Goal: Task Accomplishment & Management: Use online tool/utility

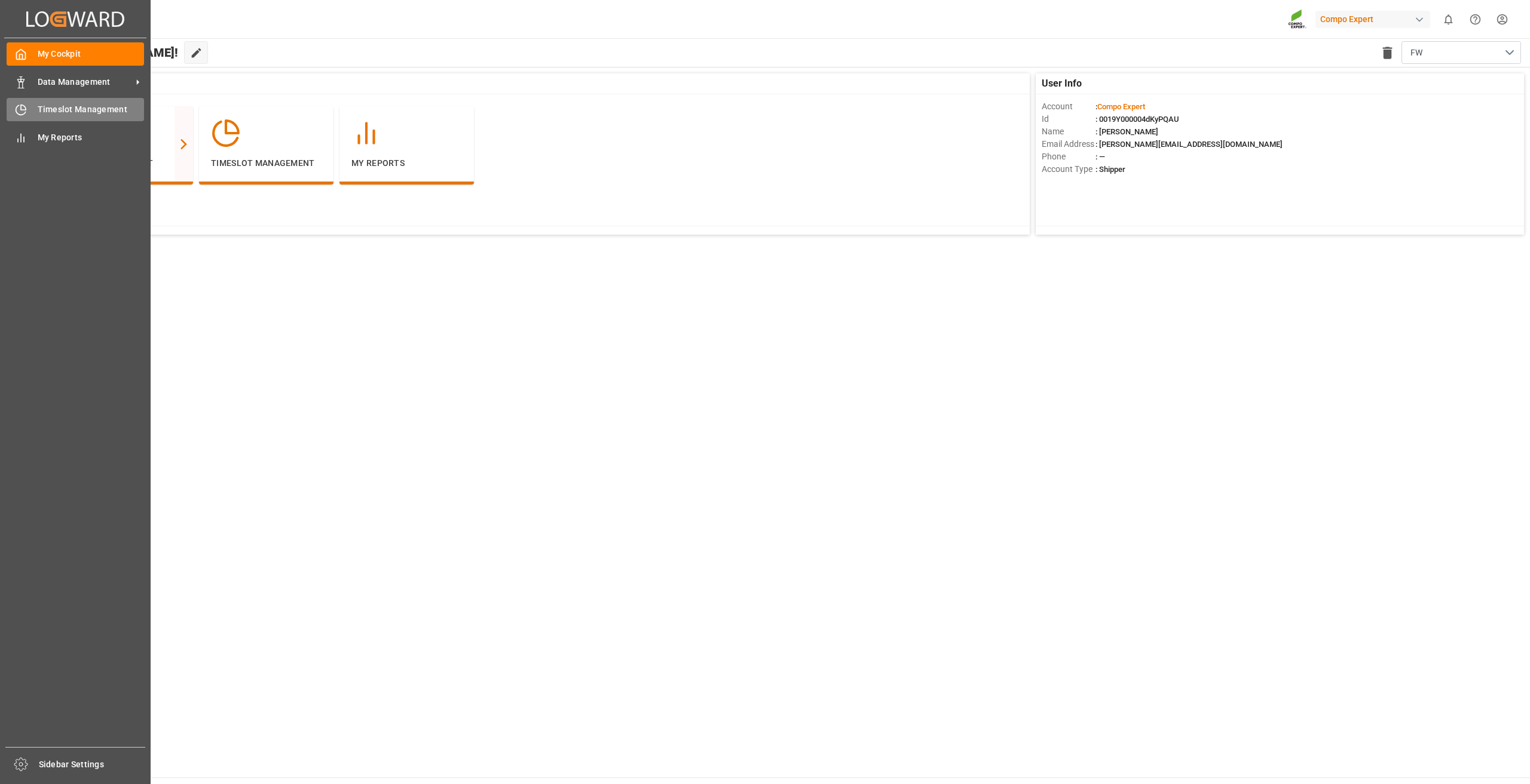
click at [49, 114] on span "Timeslot Management" at bounding box center [91, 109] width 107 height 13
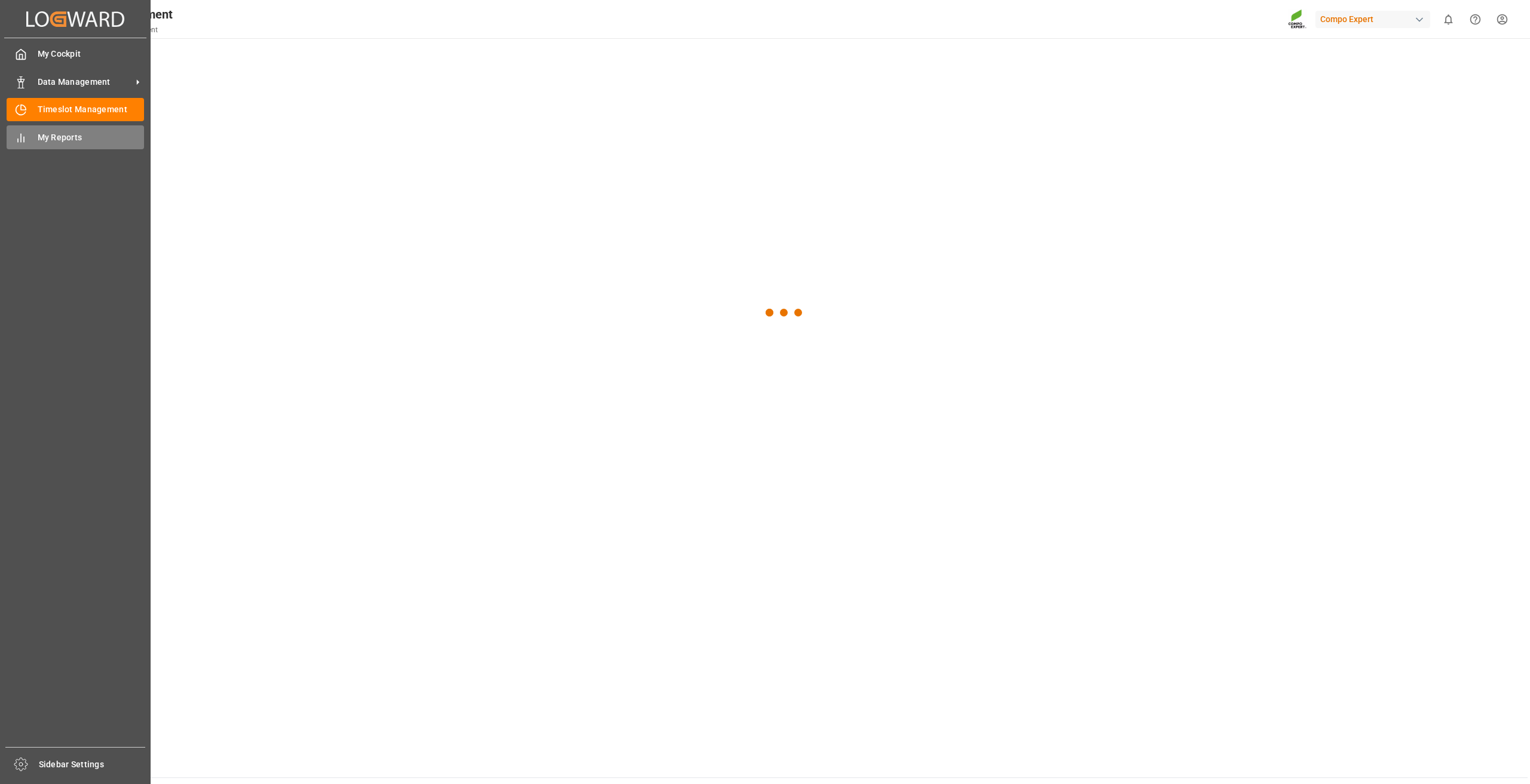
click at [41, 133] on span "My Reports" at bounding box center [91, 137] width 107 height 13
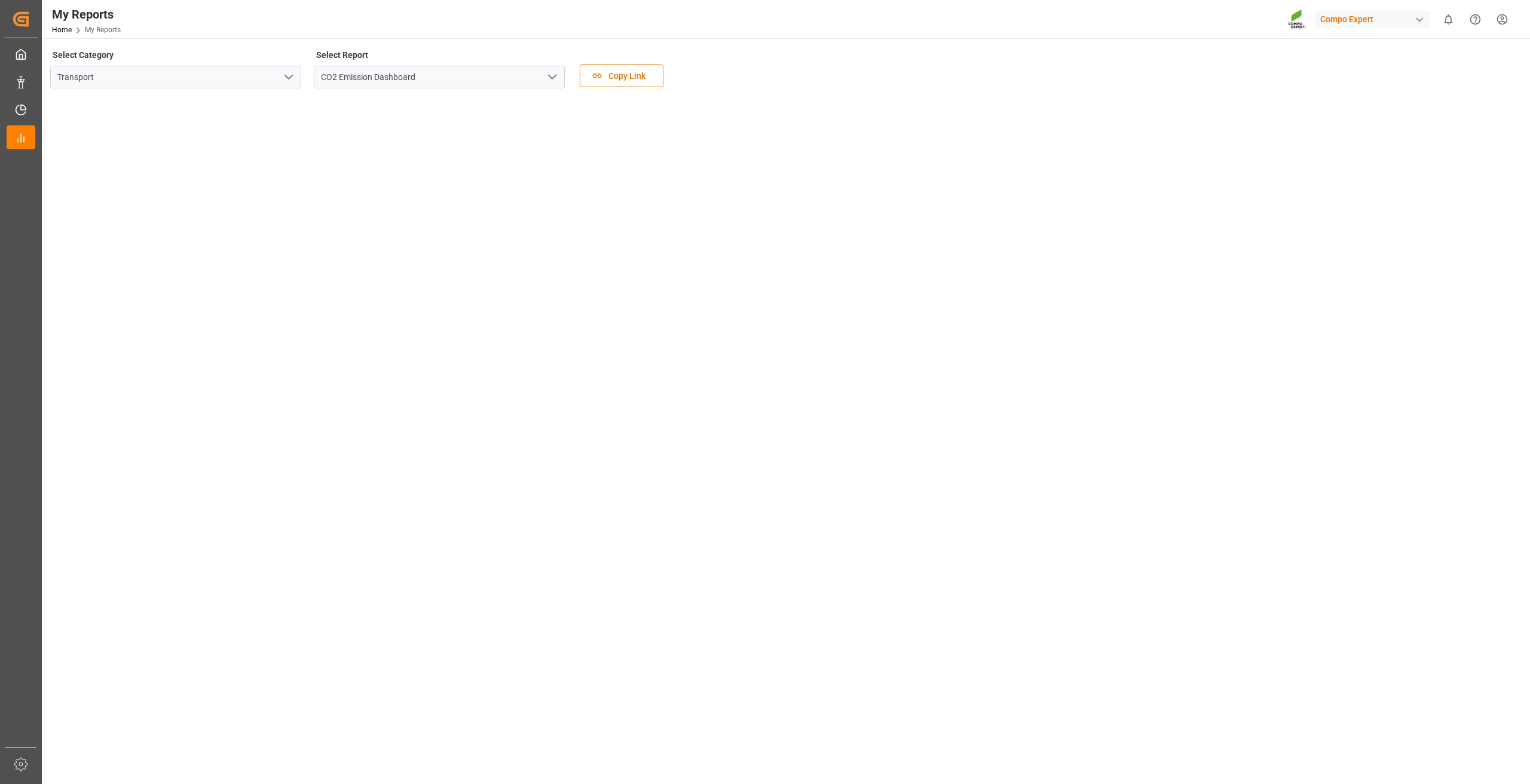
click at [544, 78] on button "open menu" at bounding box center [551, 77] width 17 height 18
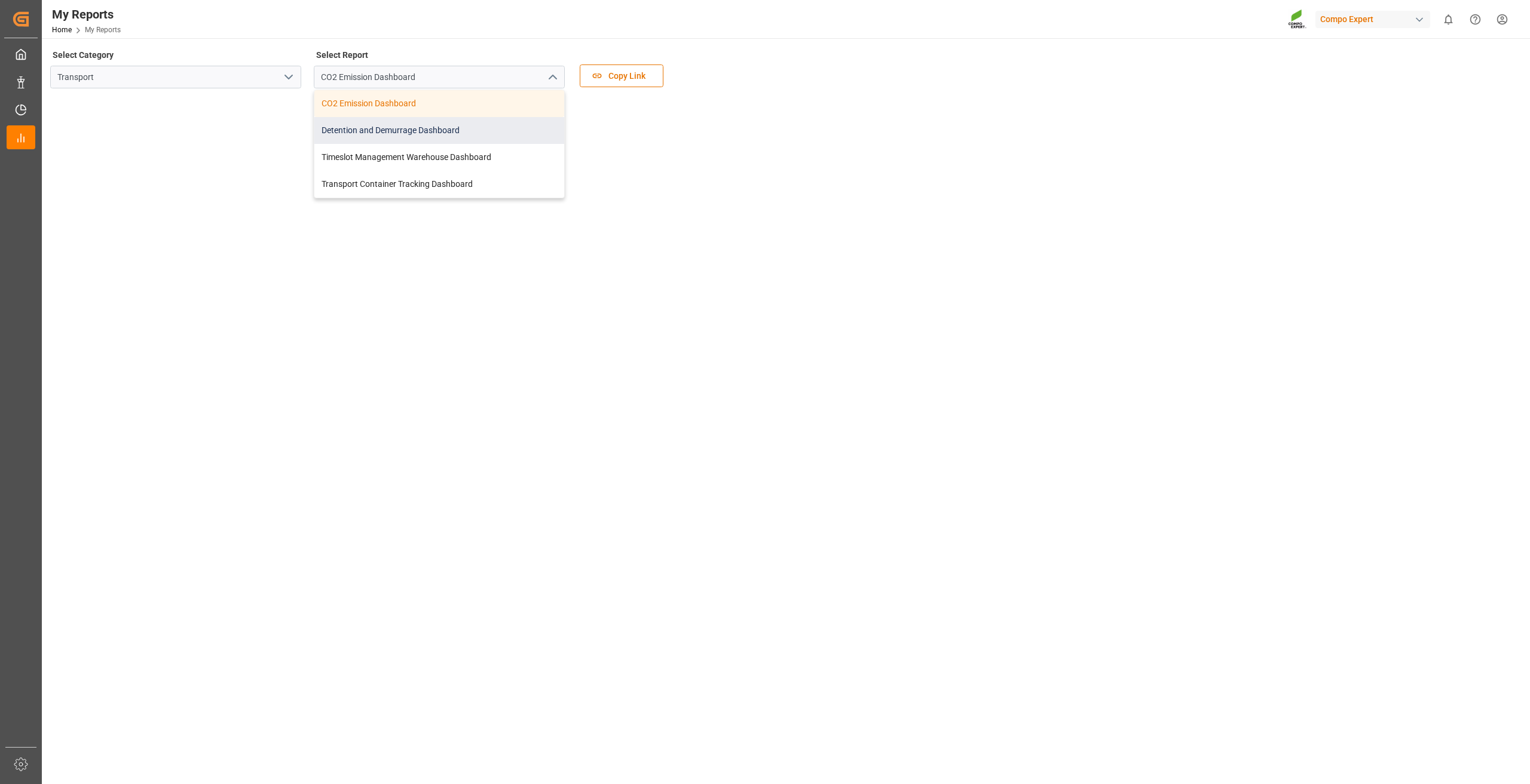
click at [415, 122] on div "Detention and Demurrage Dashboard" at bounding box center [438, 131] width 250 height 27
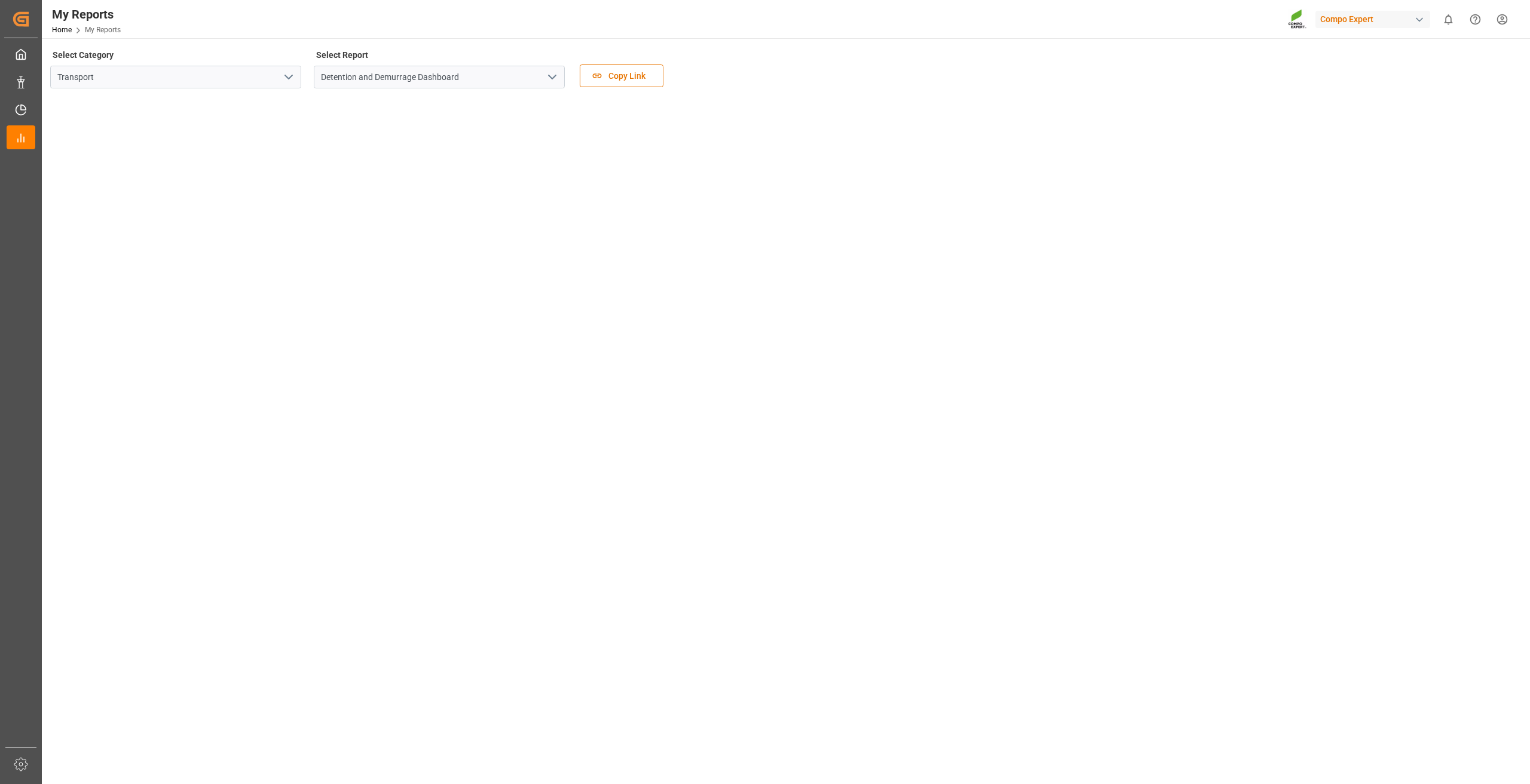
click at [557, 74] on icon "open menu" at bounding box center [552, 77] width 15 height 15
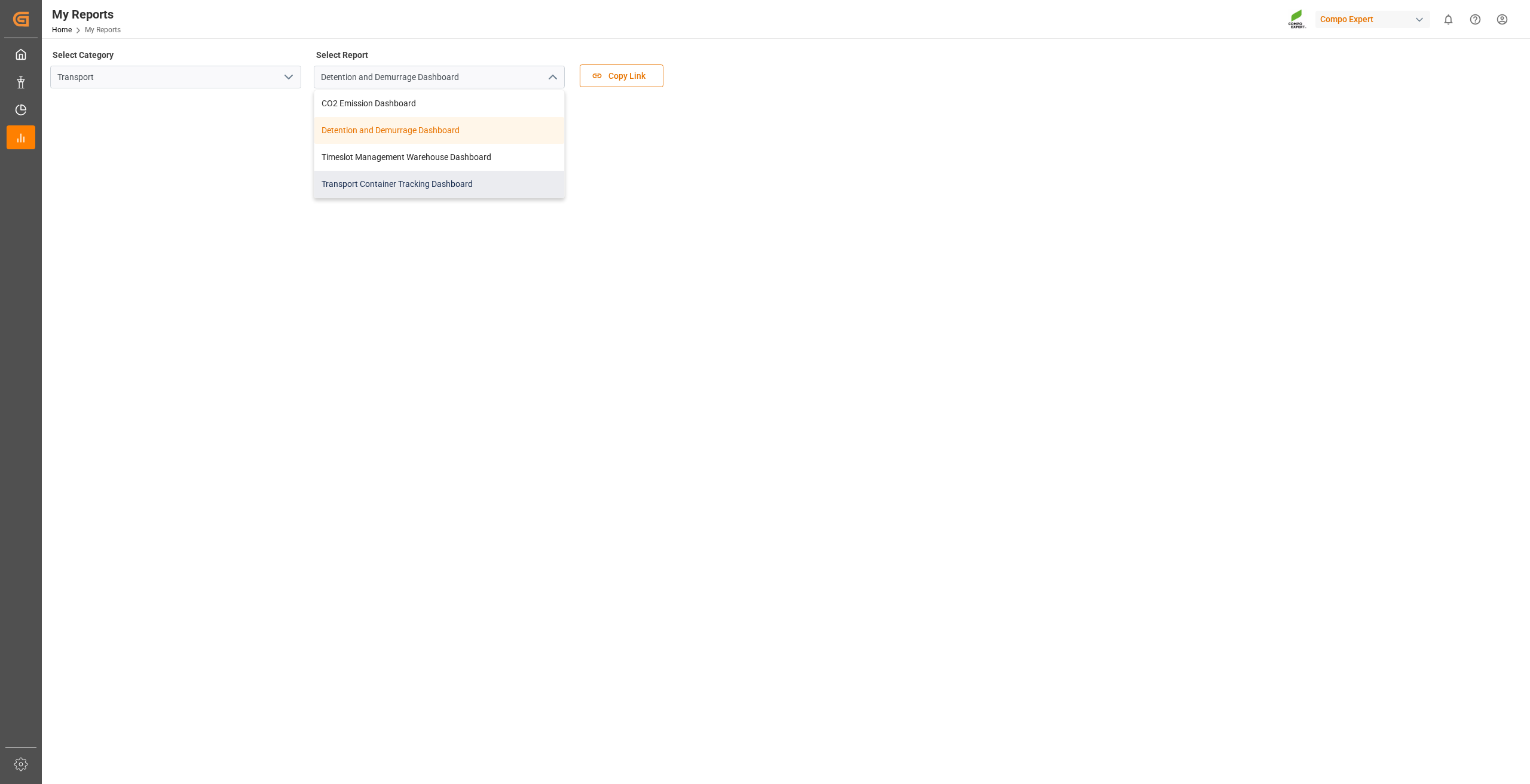
click at [407, 178] on div "Transport Container Tracking Dashboard" at bounding box center [438, 185] width 250 height 27
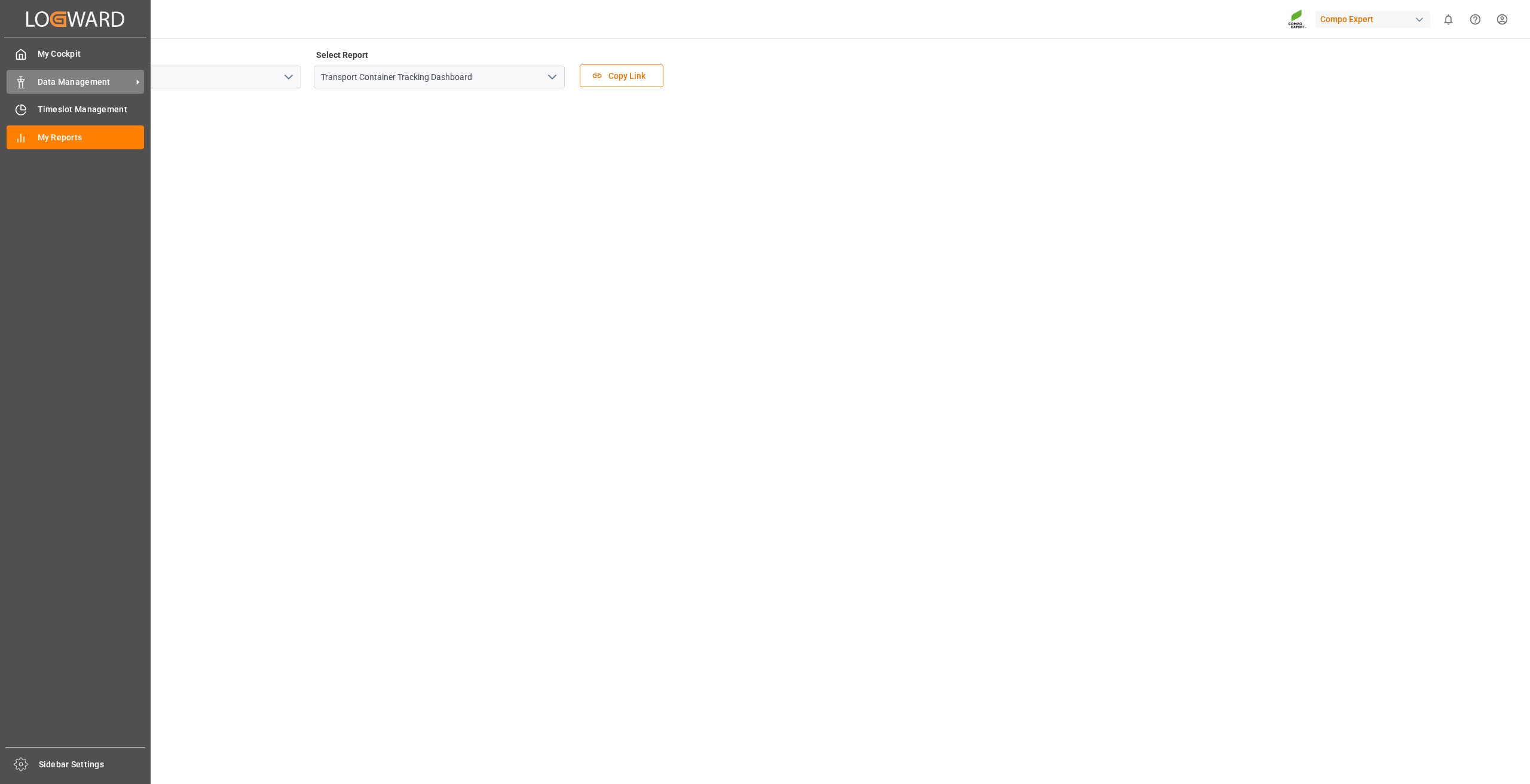
click at [55, 85] on span "Data Management" at bounding box center [85, 82] width 94 height 13
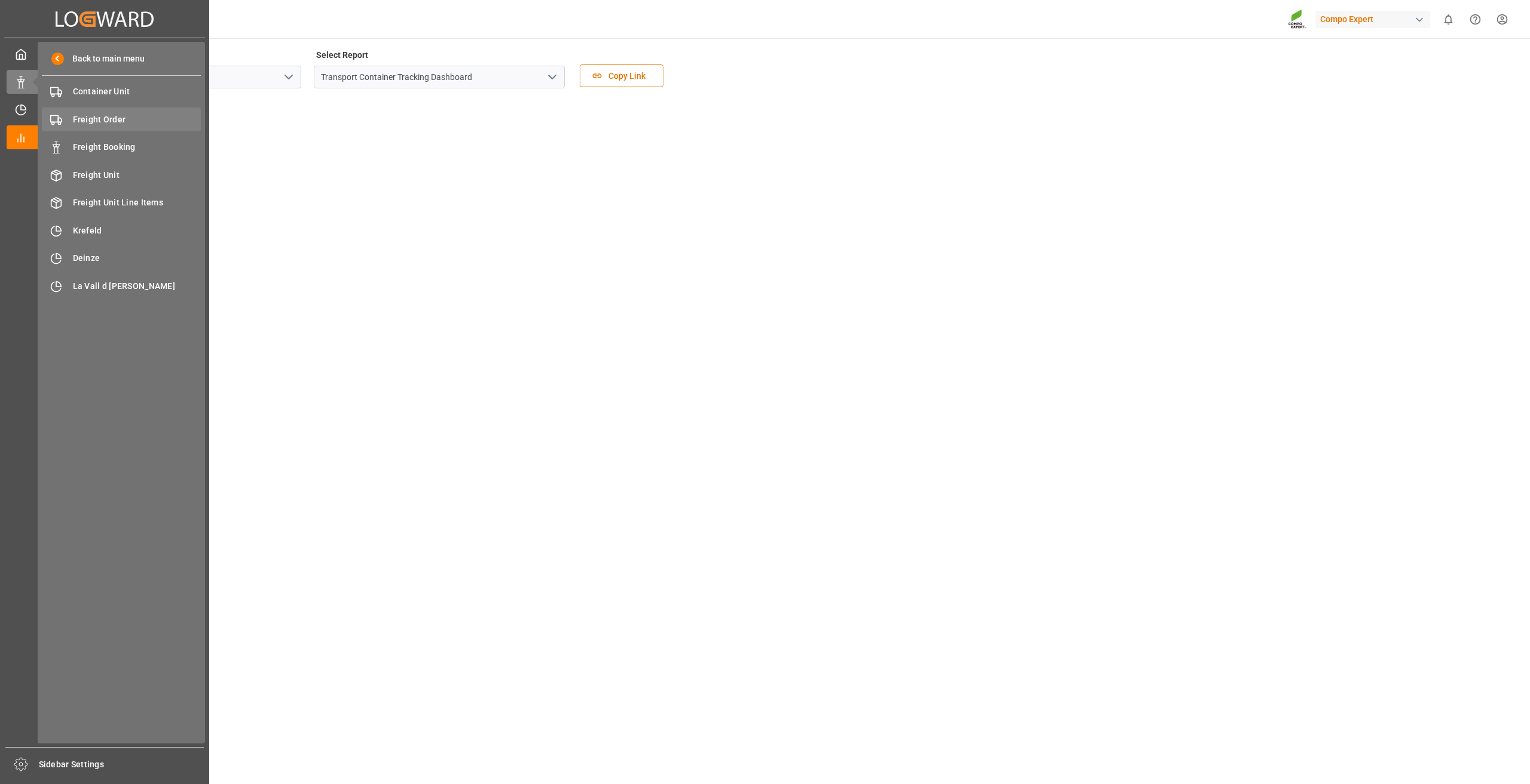
click at [122, 128] on div "Freight Order Freight Order" at bounding box center [122, 119] width 159 height 23
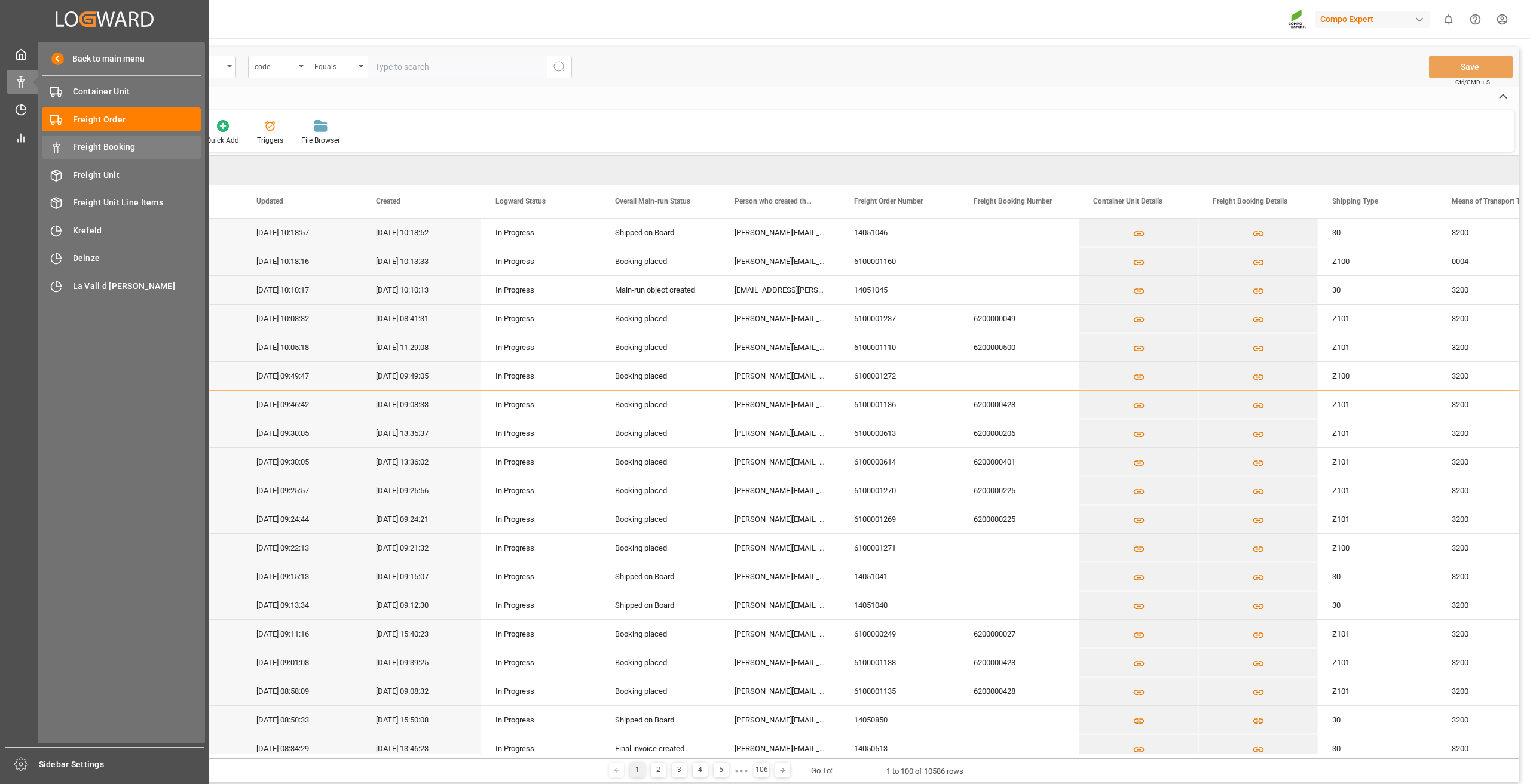
click at [95, 146] on span "Freight Booking" at bounding box center [137, 147] width 128 height 13
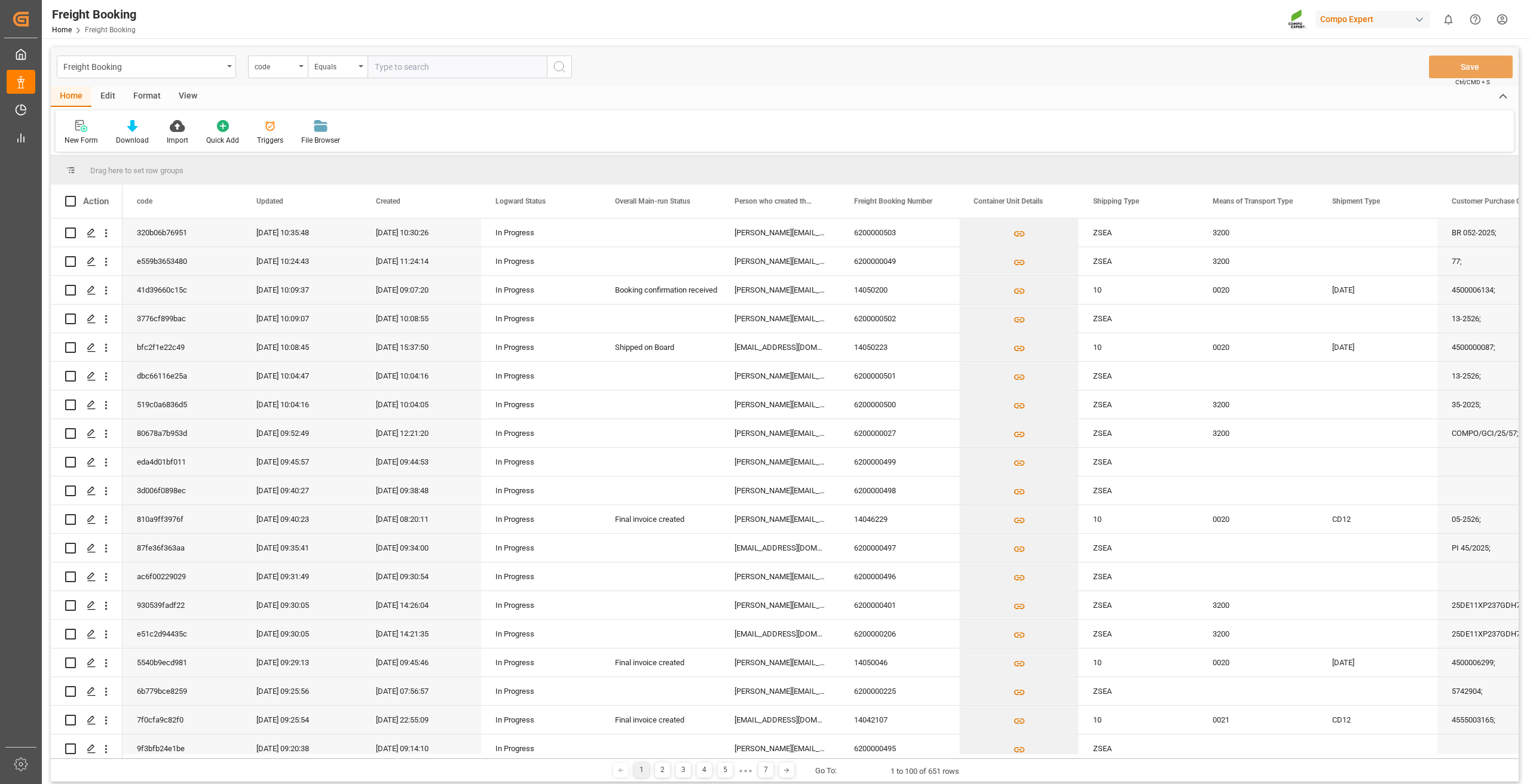
click at [149, 91] on div "Format" at bounding box center [147, 96] width 46 height 20
click at [87, 127] on div at bounding box center [82, 125] width 35 height 13
click at [104, 166] on div "Customer View" at bounding box center [124, 169] width 105 height 13
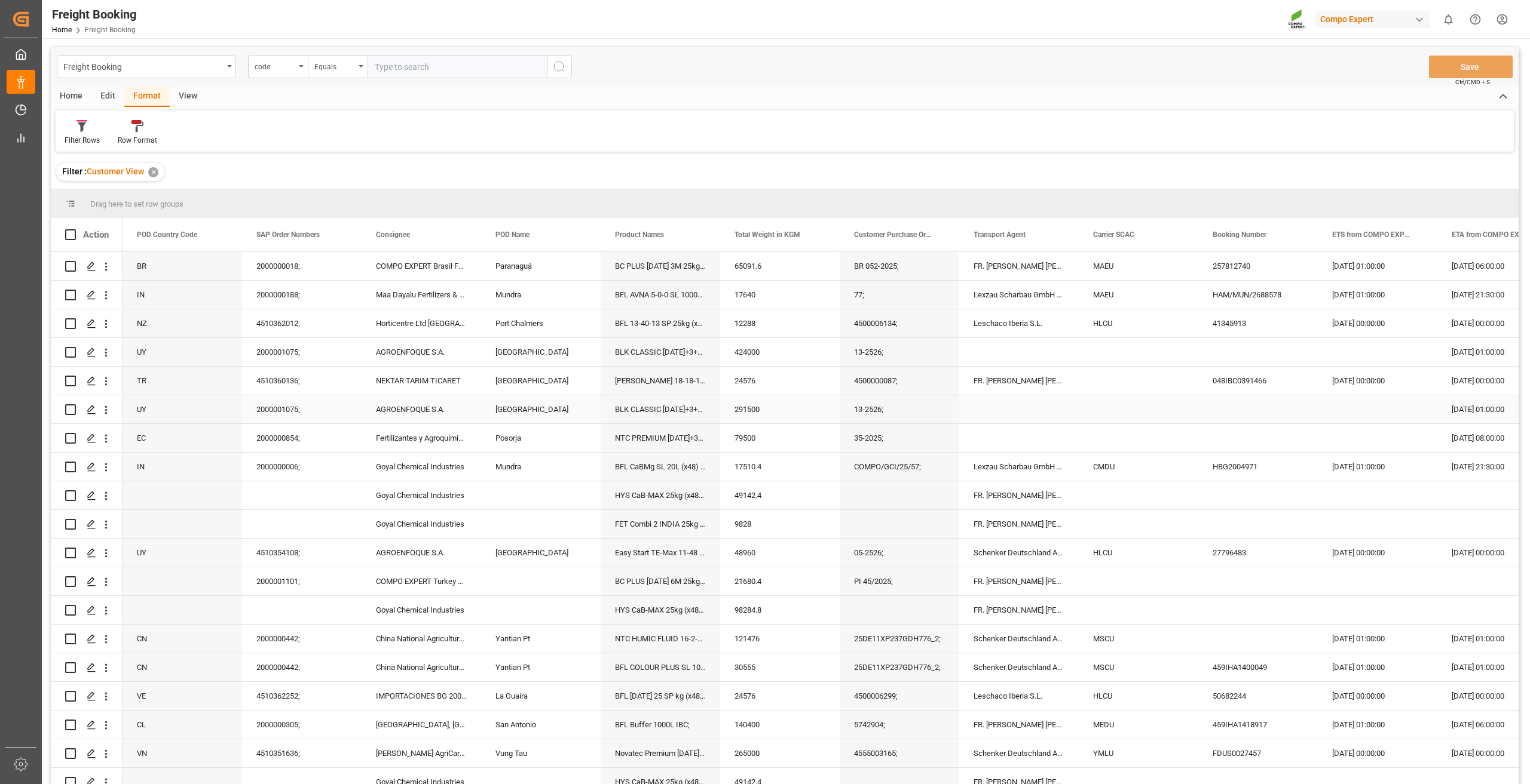
click at [1225, 410] on div "Press SPACE to select this row." at bounding box center [1258, 409] width 120 height 28
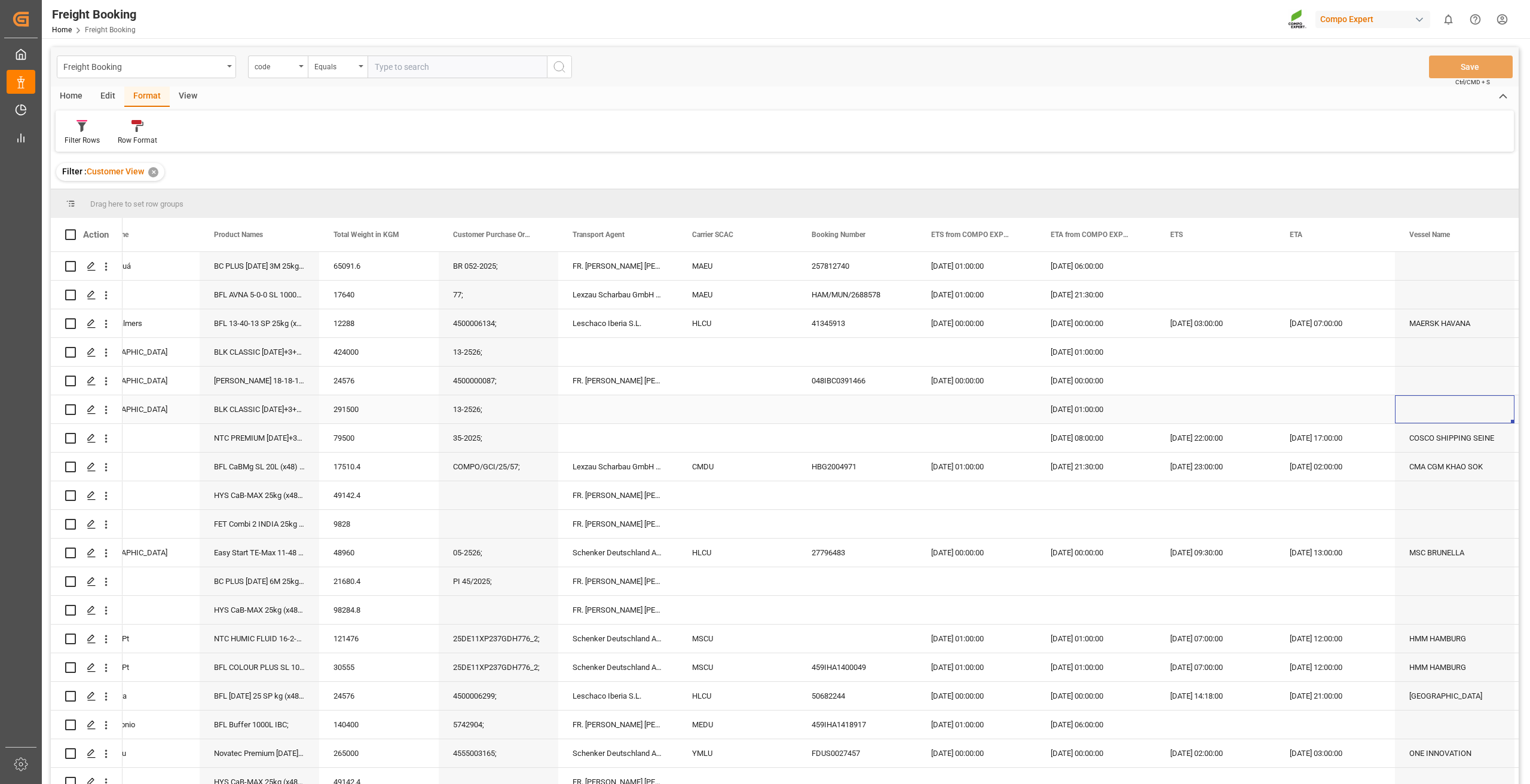
scroll to position [0, 521]
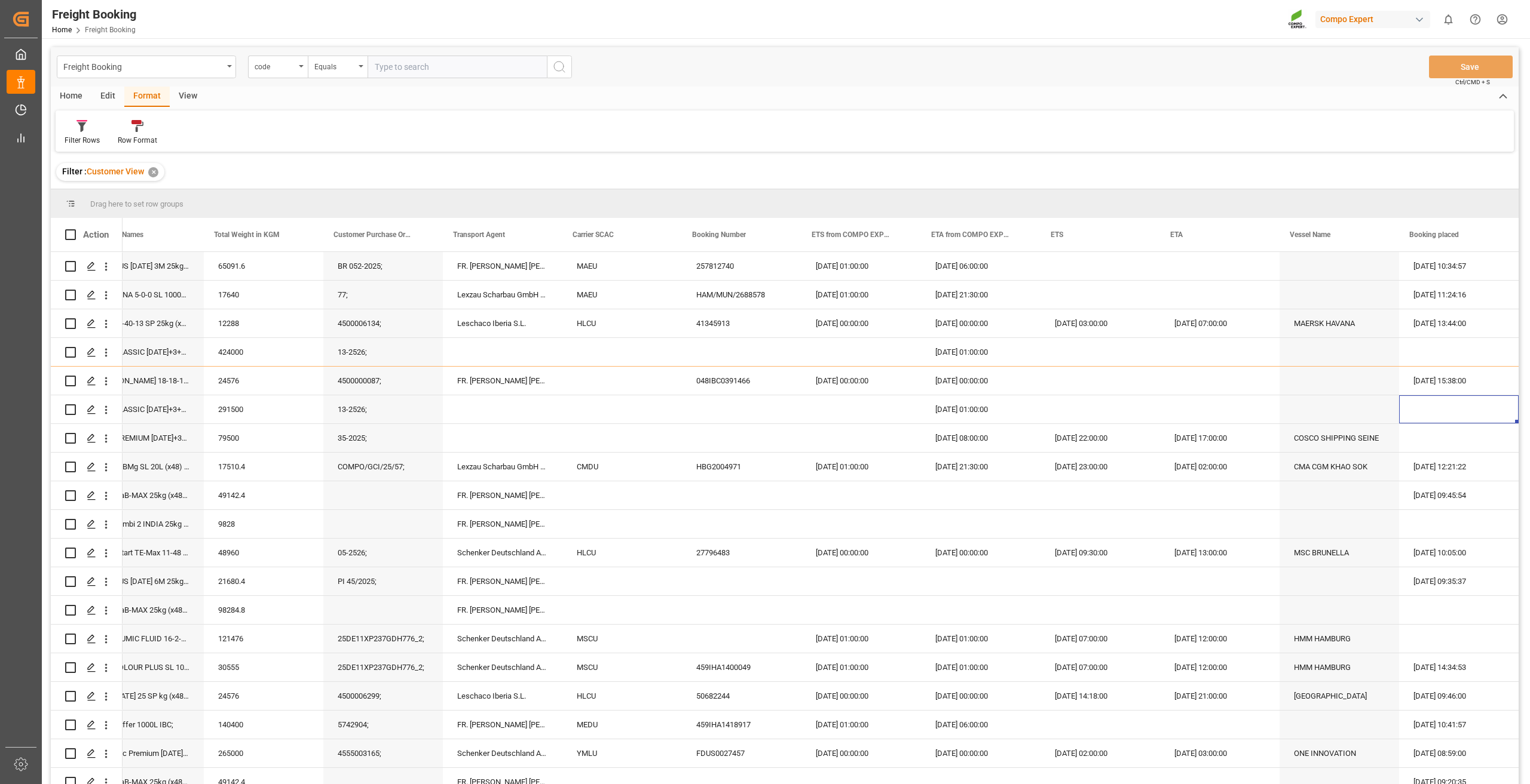
click at [635, 480] on div "CMDU" at bounding box center [622, 466] width 120 height 28
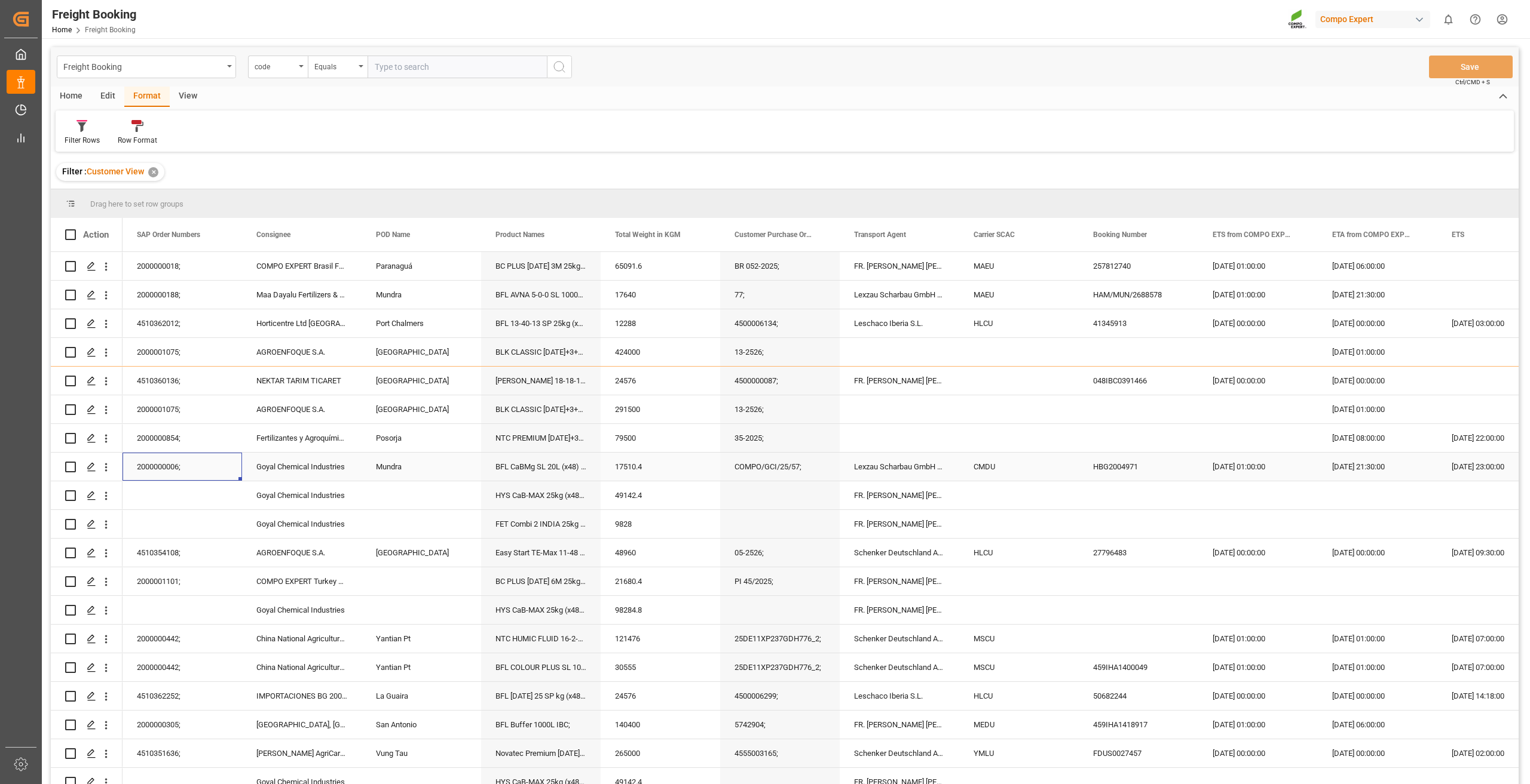
scroll to position [0, 0]
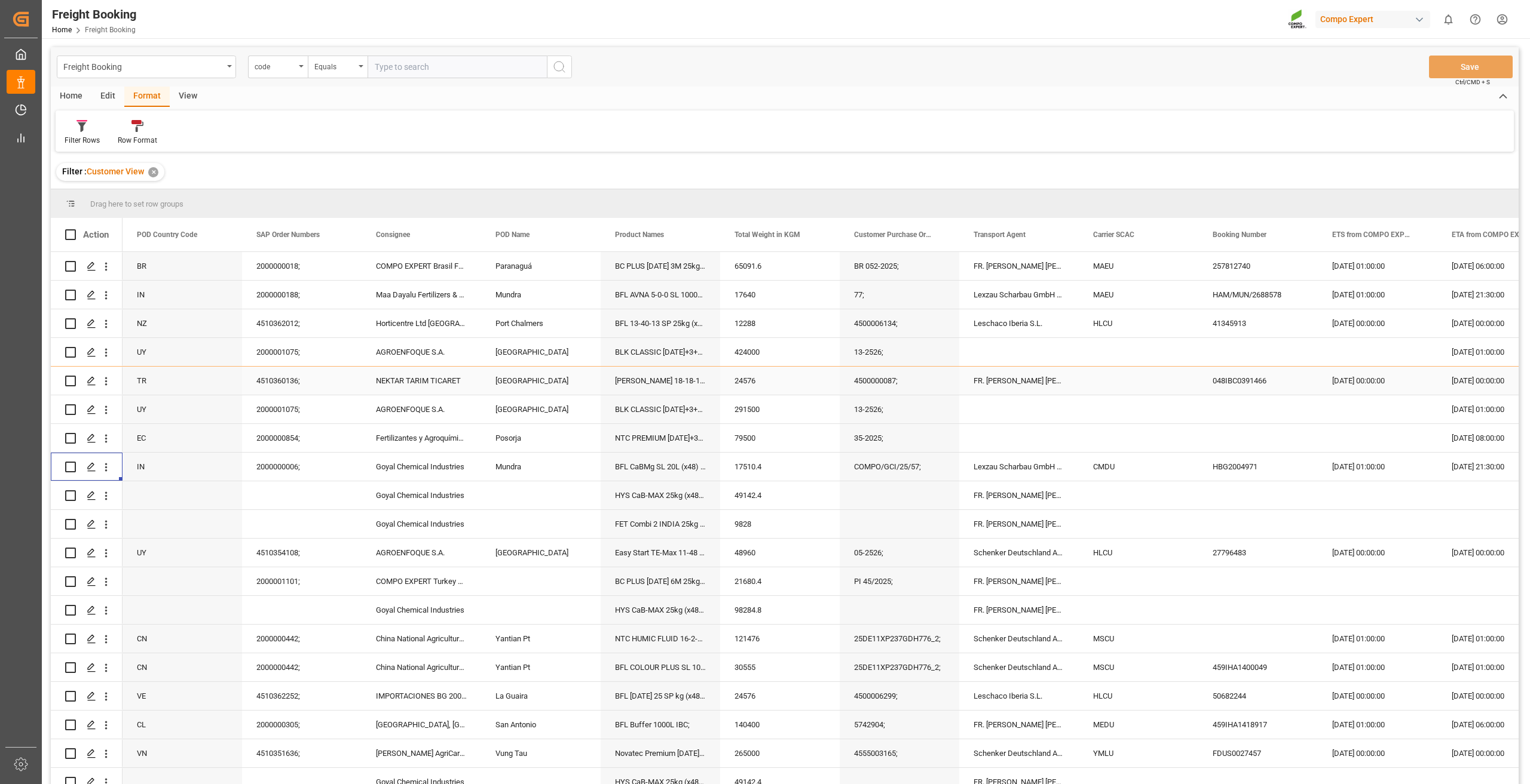
click at [1313, 386] on div "048IBC0391466" at bounding box center [1258, 381] width 120 height 28
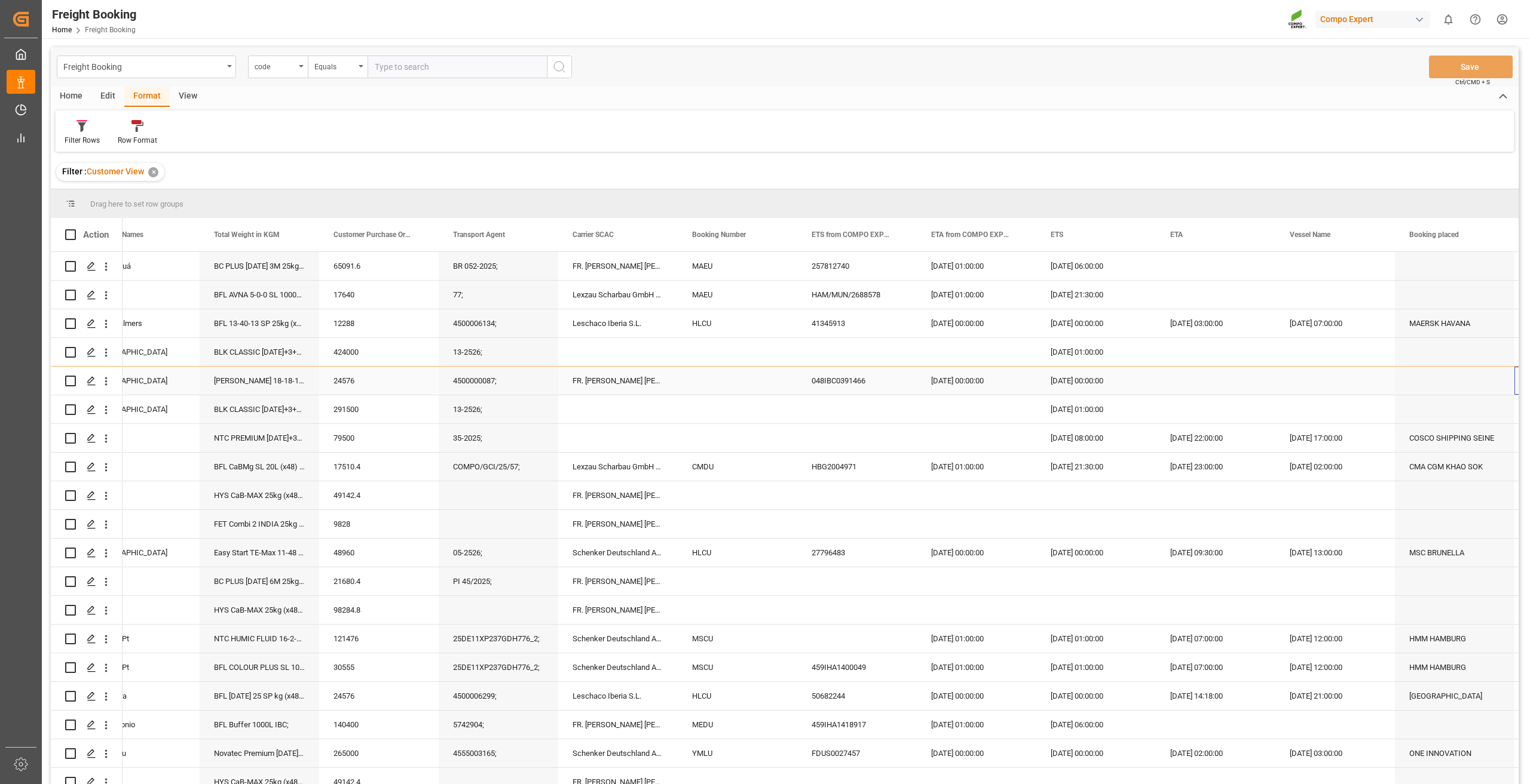
scroll to position [0, 521]
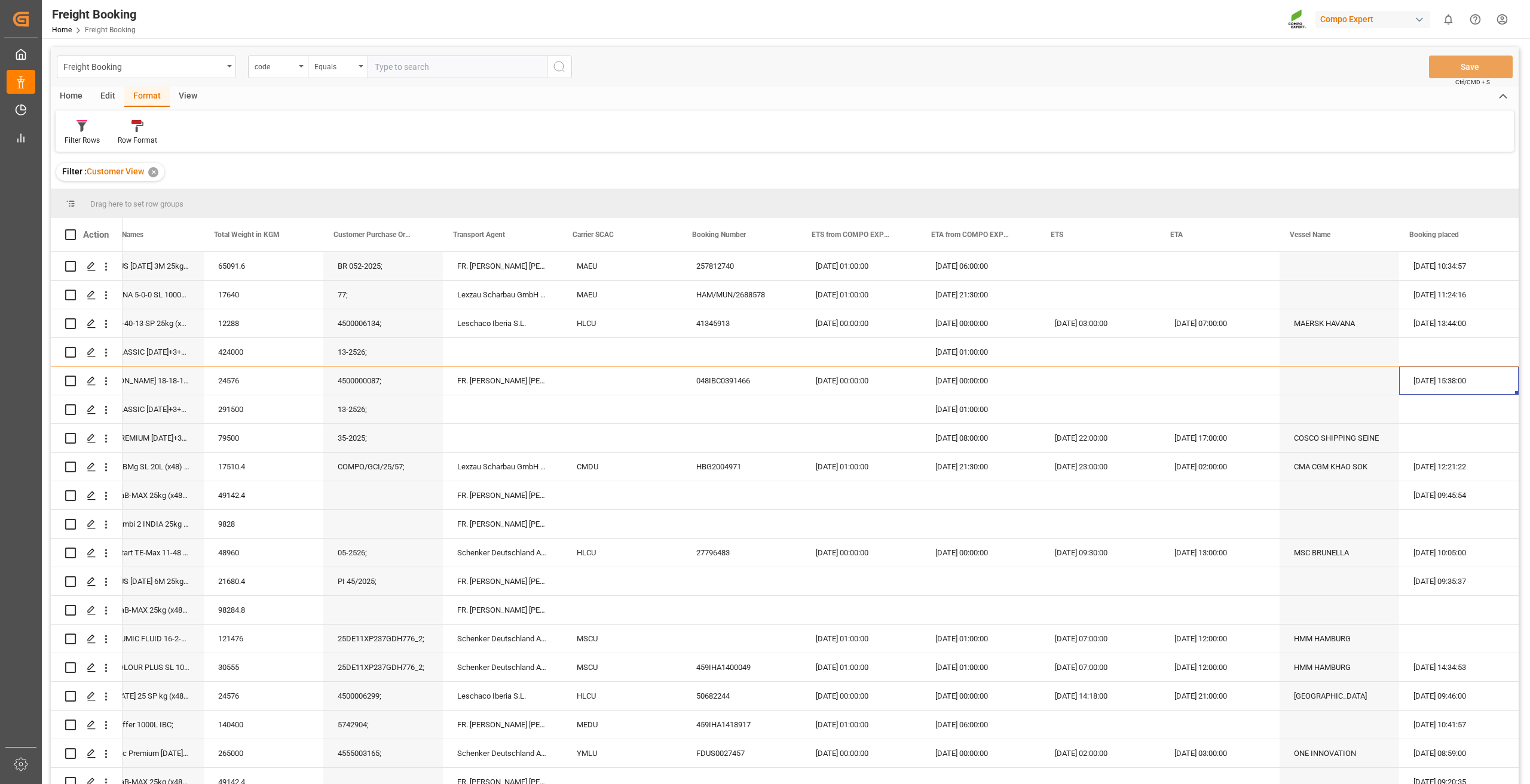
click at [102, 98] on div "Edit" at bounding box center [108, 96] width 33 height 20
click at [134, 132] on icon at bounding box center [139, 126] width 17 height 12
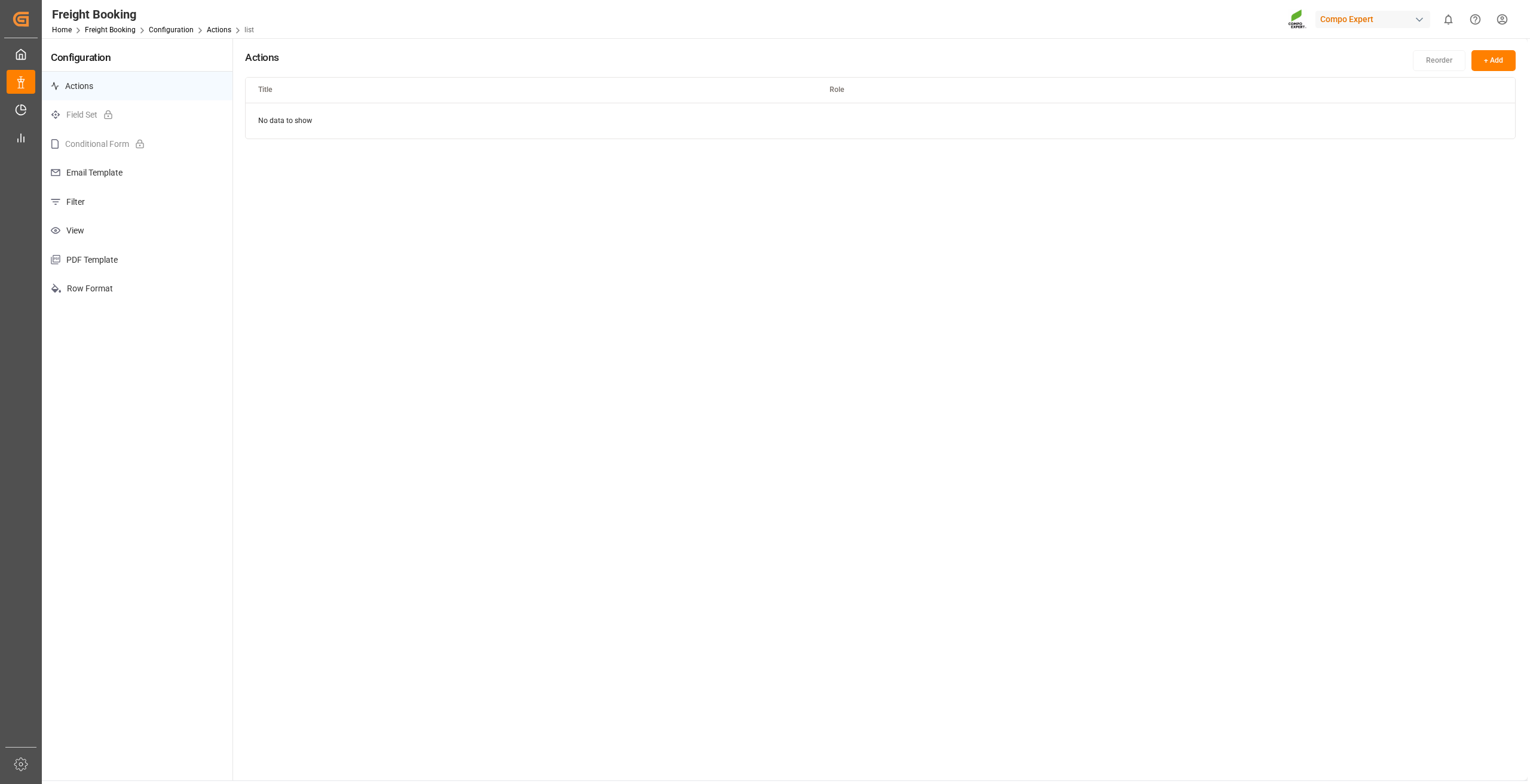
click at [87, 196] on p "Filter" at bounding box center [137, 202] width 191 height 29
click at [1486, 121] on html "Created by potrace 1.15, written by [PERSON_NAME] [DATE]-[DATE] Created by potr…" at bounding box center [765, 392] width 1530 height 784
click at [1475, 140] on div "Edit" at bounding box center [1469, 146] width 61 height 17
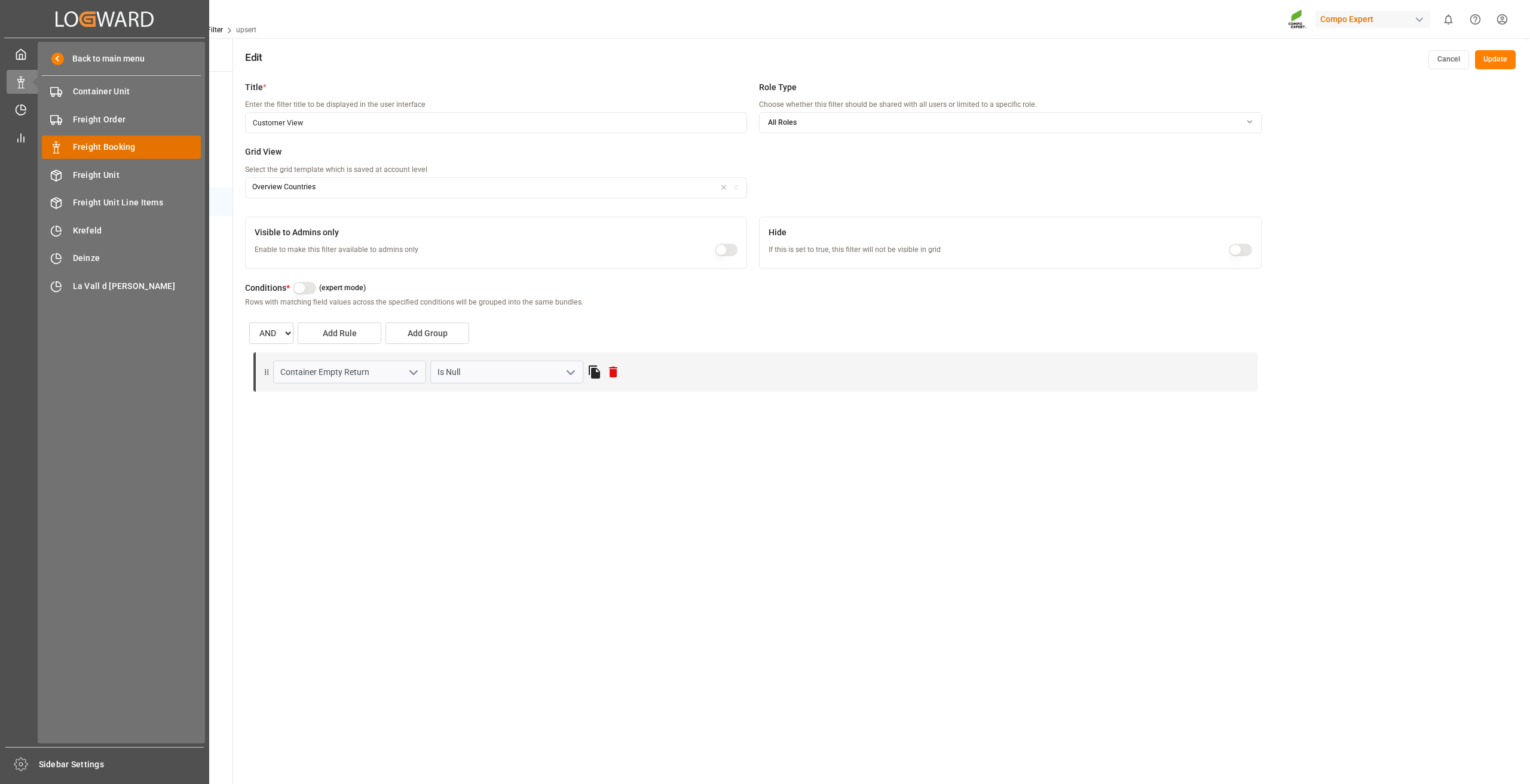
click at [110, 156] on div "Freight Booking Freight Booking" at bounding box center [122, 148] width 159 height 23
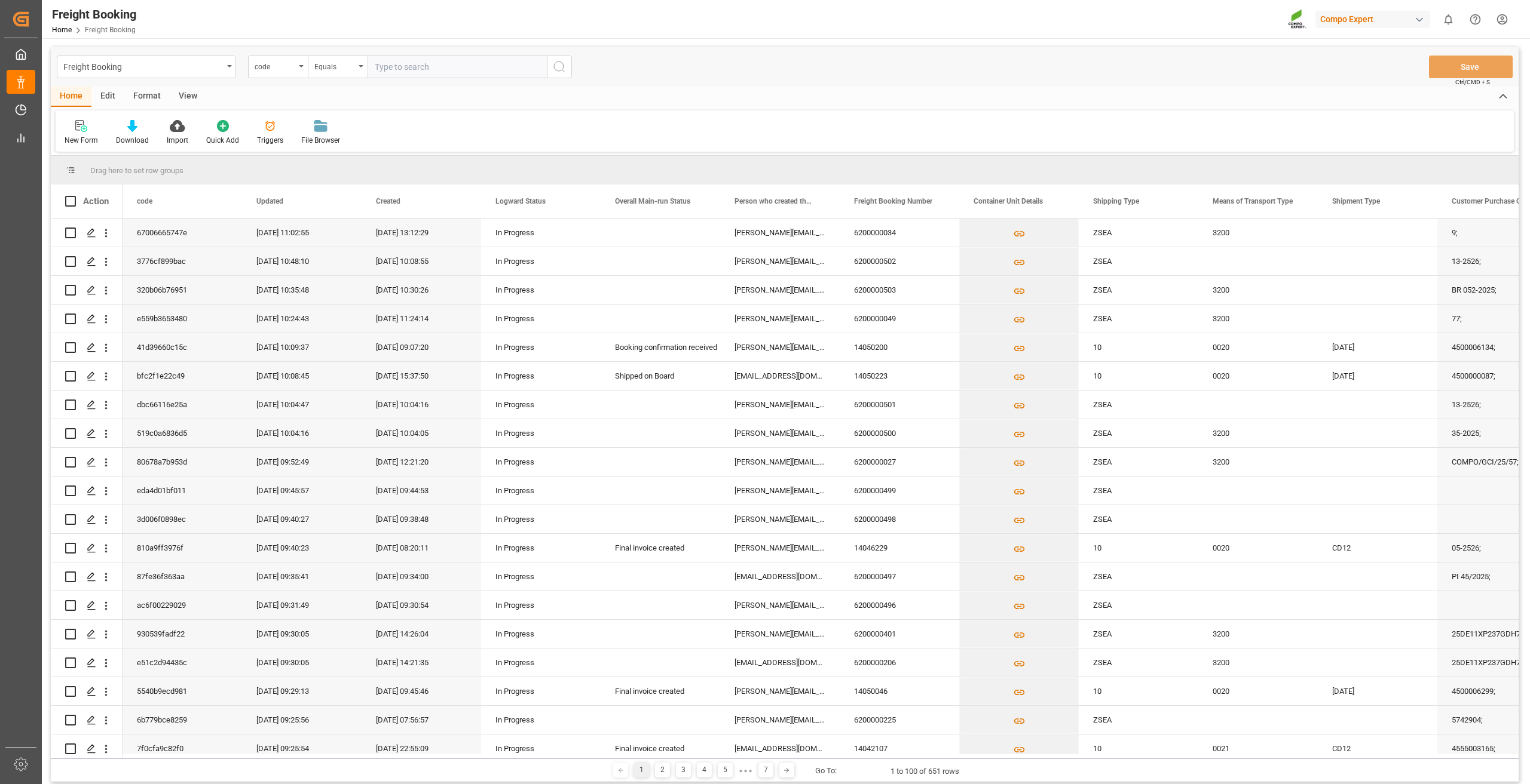
click at [149, 95] on div "Format" at bounding box center [147, 96] width 46 height 20
click at [82, 128] on icon at bounding box center [82, 127] width 9 height 10
click at [100, 176] on div "Customer View 622" at bounding box center [144, 169] width 156 height 25
